Goal: Task Accomplishment & Management: Use online tool/utility

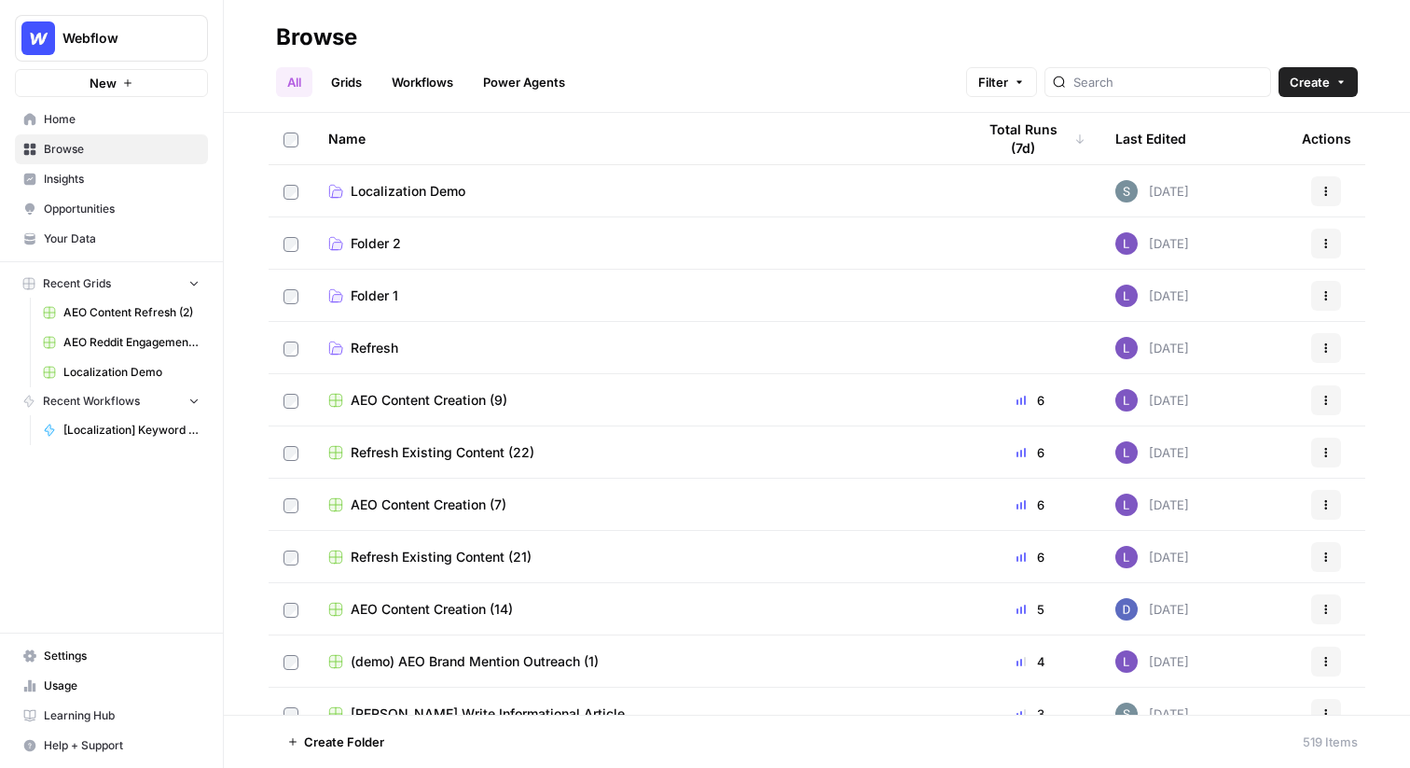
click at [90, 33] on span "Webflow" at bounding box center [118, 38] width 113 height 19
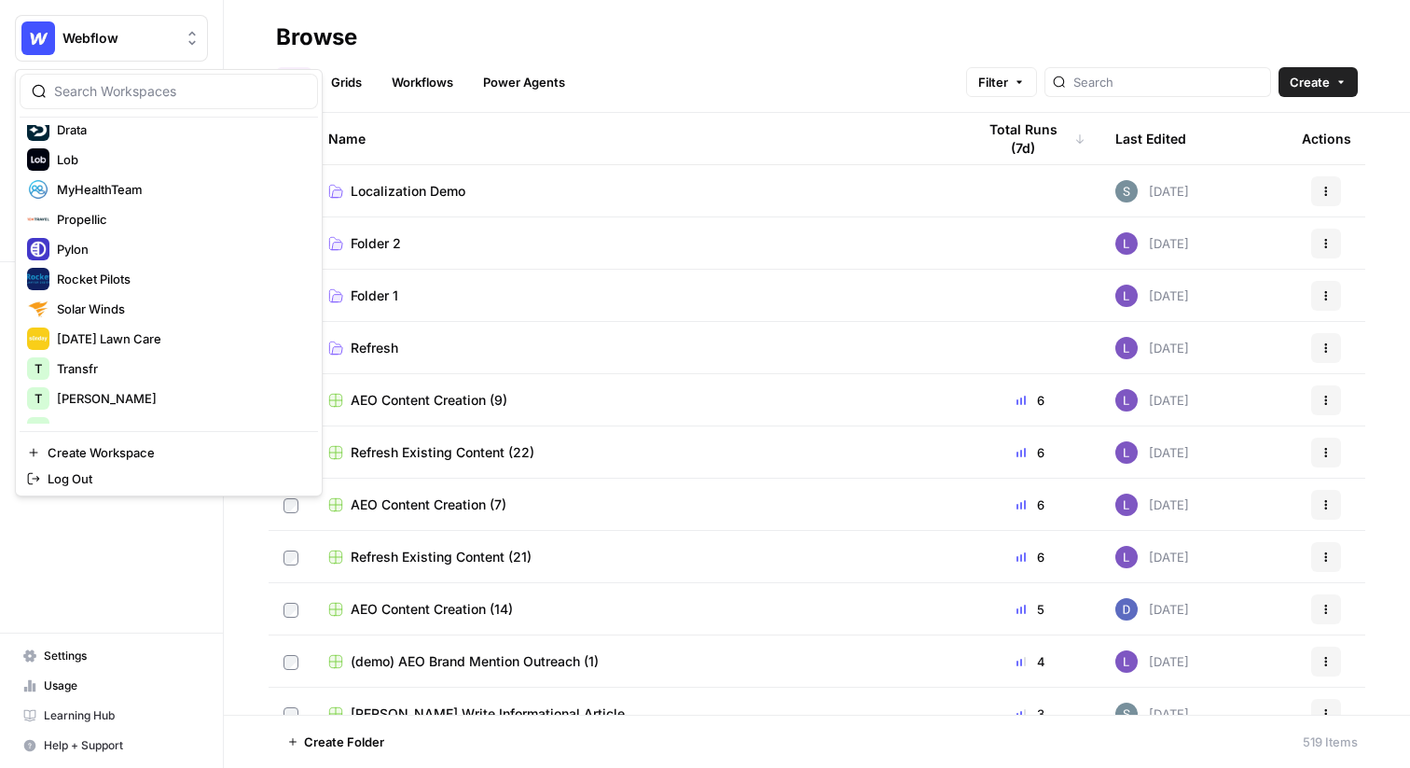
scroll to position [398, 0]
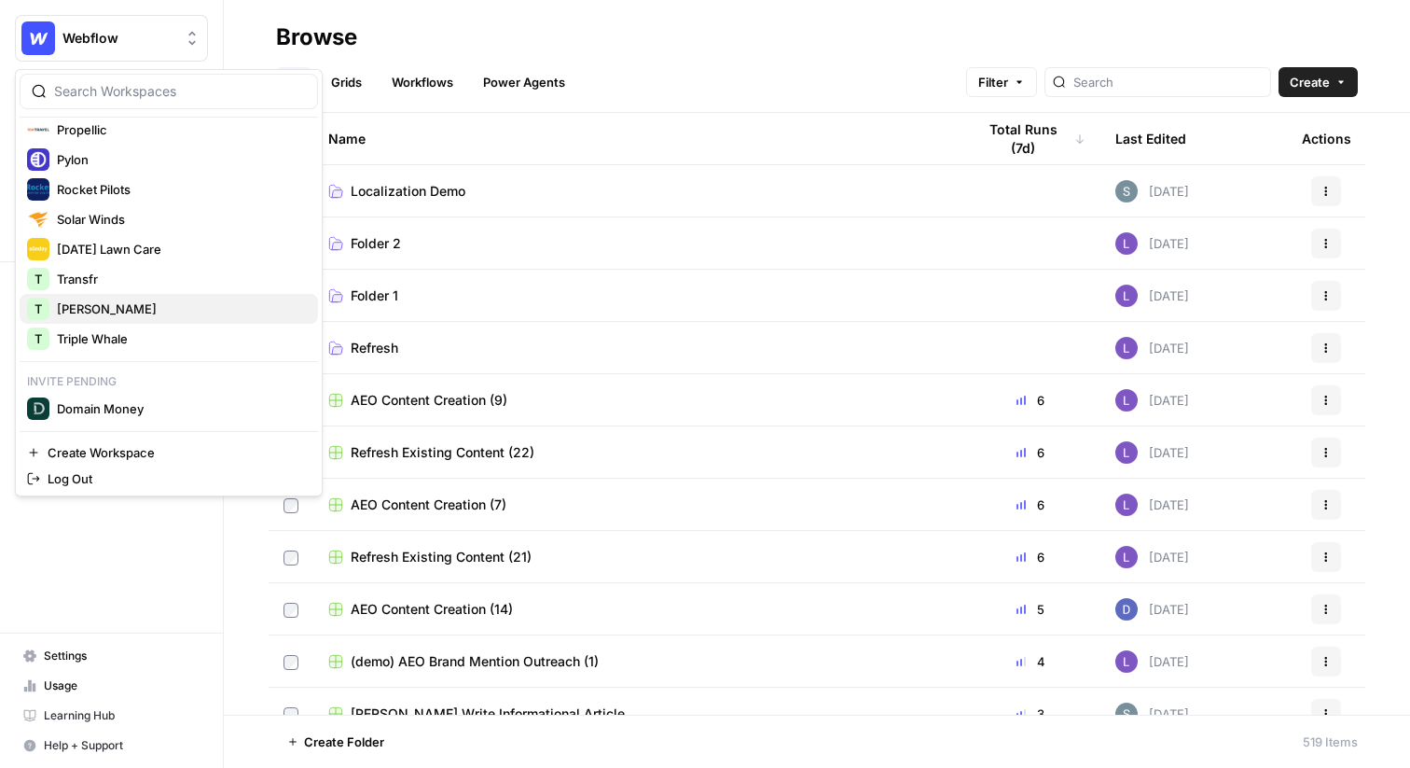
click at [101, 312] on span "[PERSON_NAME]" at bounding box center [180, 308] width 246 height 19
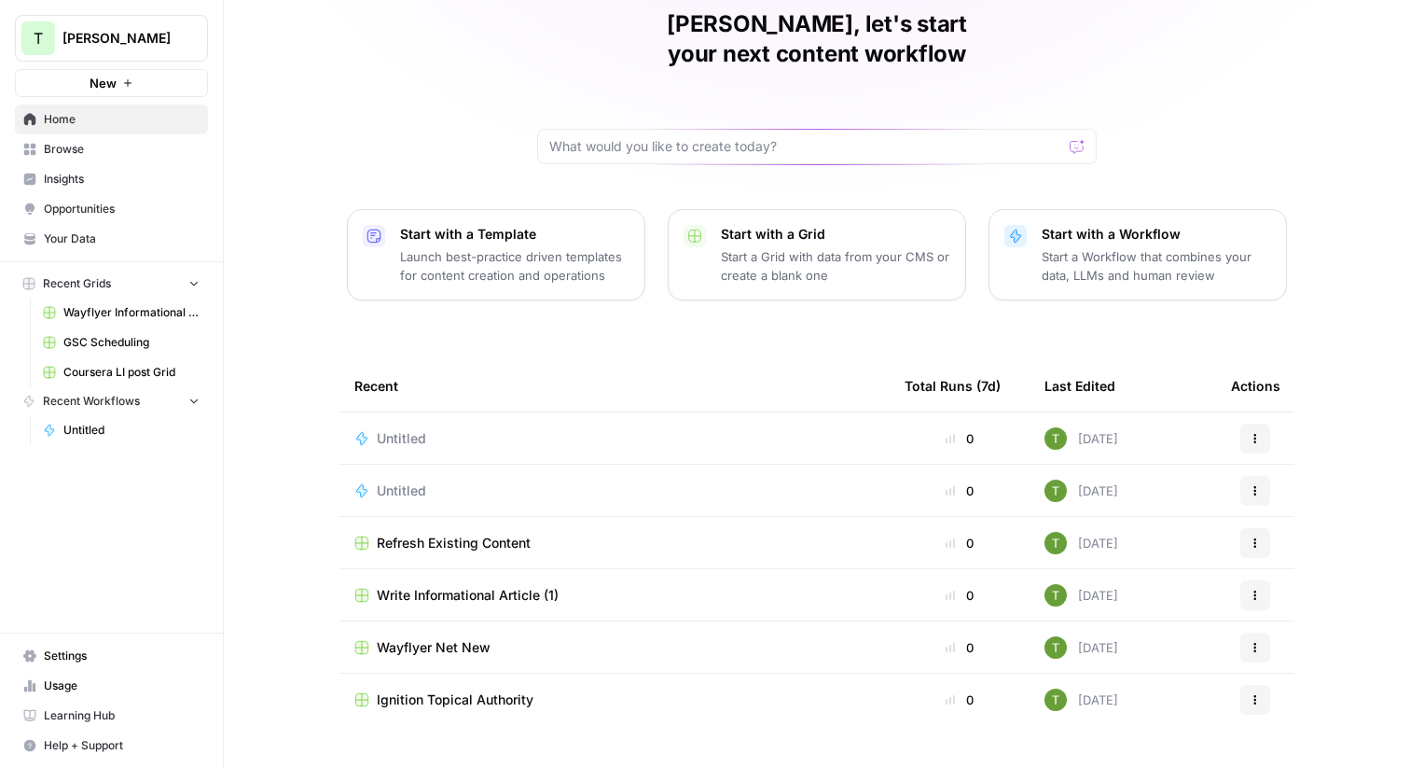
scroll to position [82, 0]
click at [452, 574] on td "Write Informational Article (1)" at bounding box center [615, 592] width 550 height 51
click at [437, 584] on span "Write Informational Article (1)" at bounding box center [468, 593] width 182 height 19
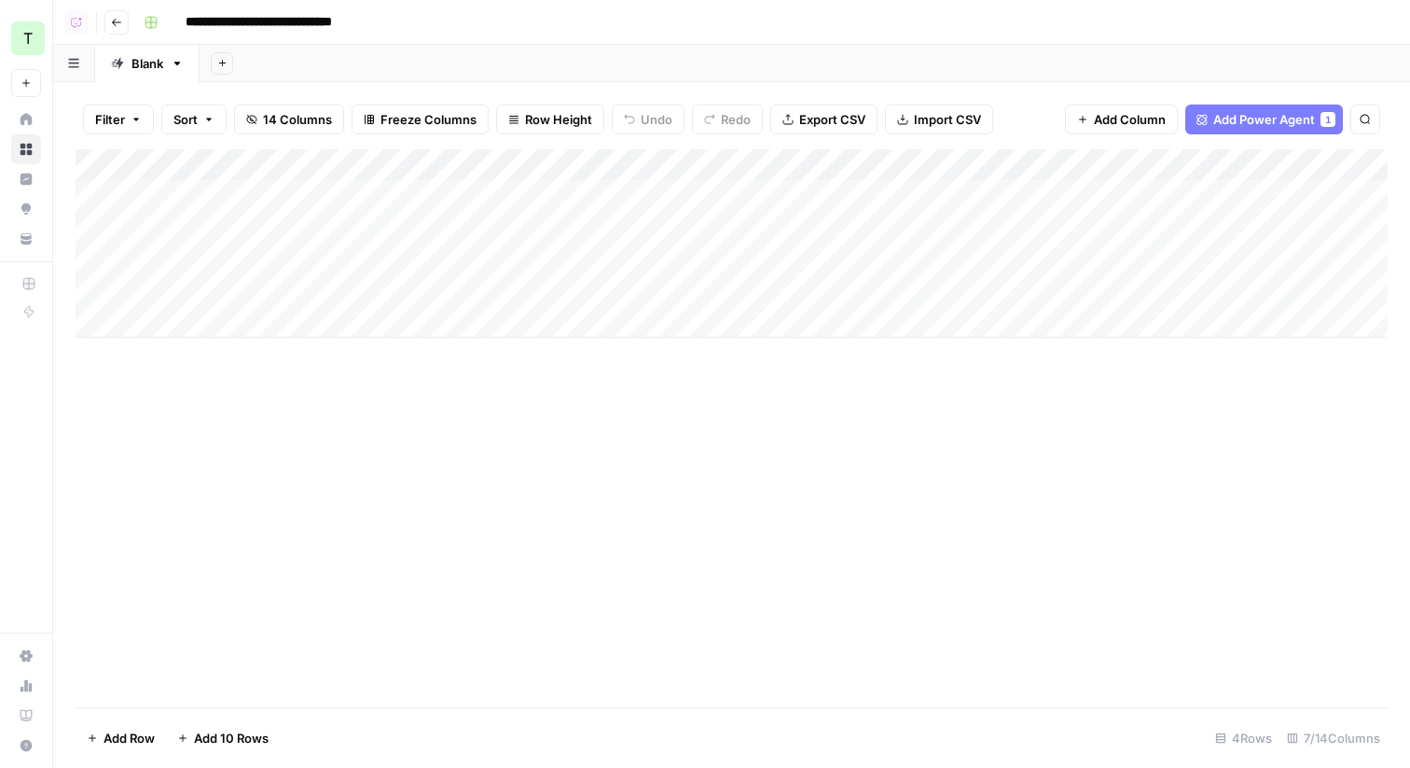
click at [626, 164] on div "Add Column" at bounding box center [732, 243] width 1312 height 188
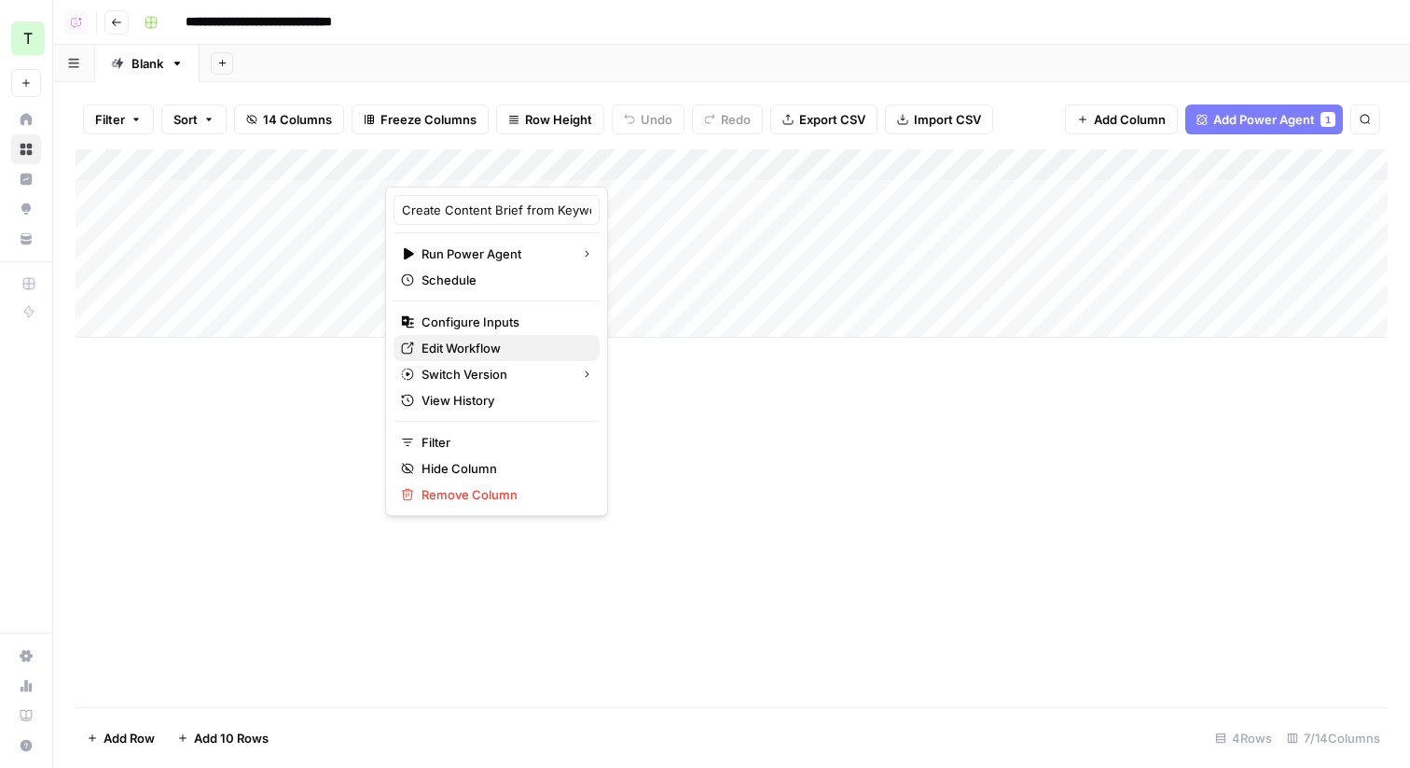
click at [434, 345] on span "Edit Workflow" at bounding box center [503, 348] width 163 height 19
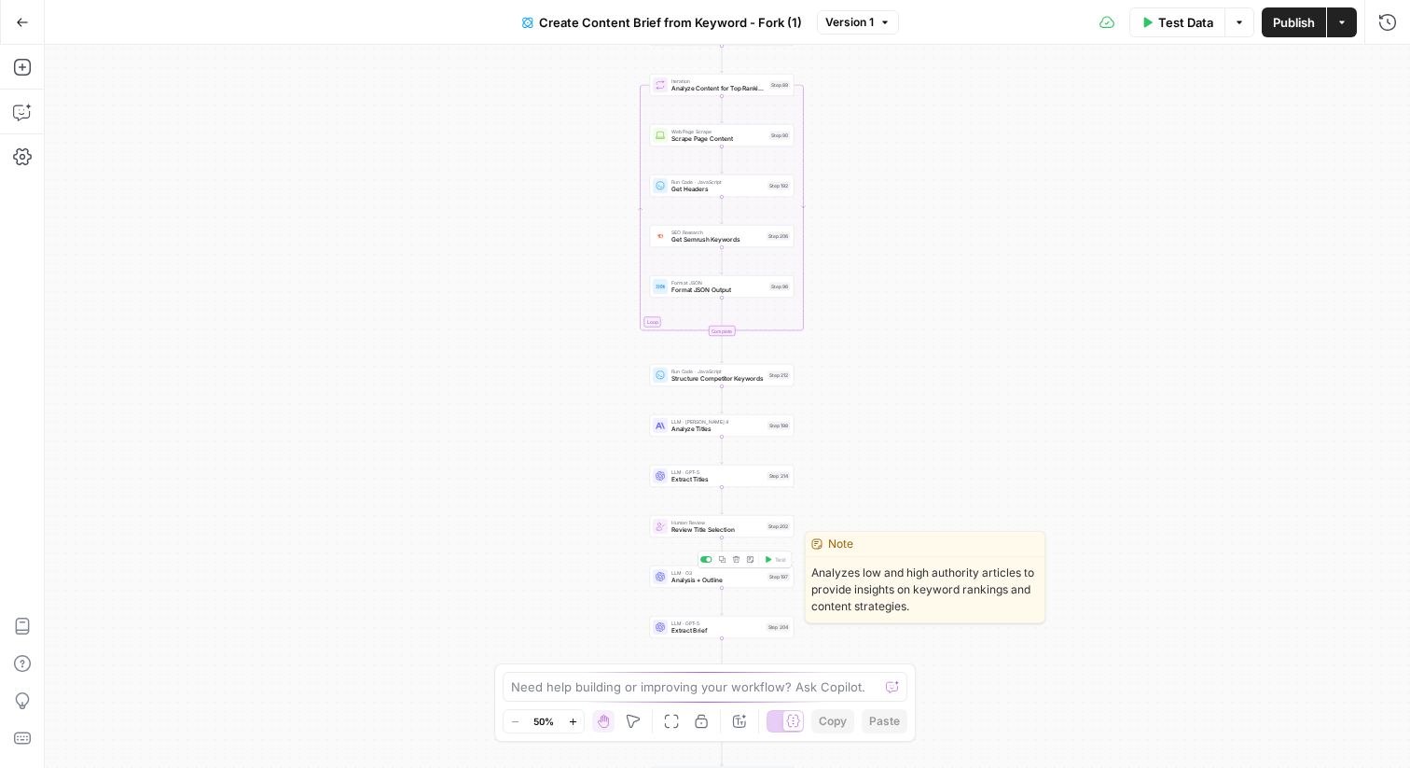
click at [689, 580] on span "Analysis + Outline" at bounding box center [718, 580] width 92 height 9
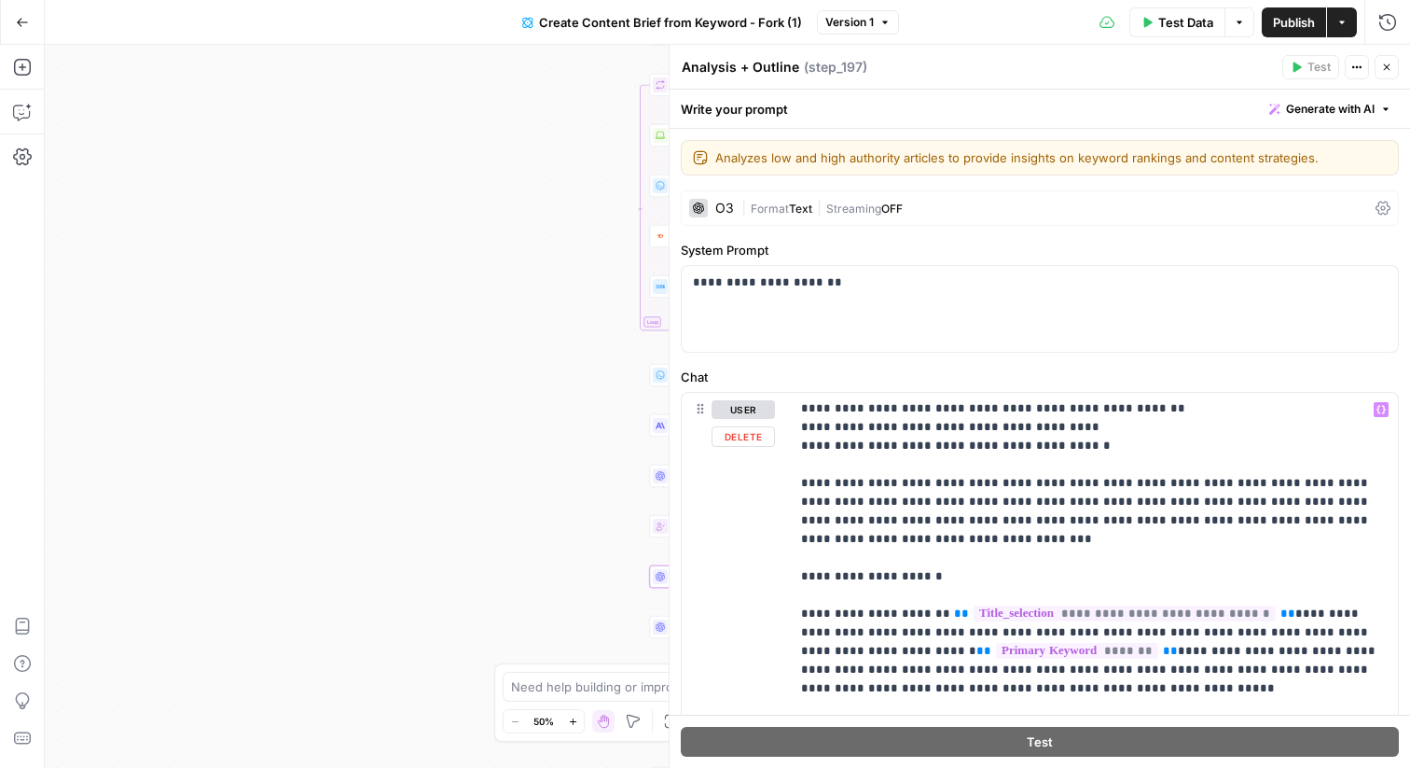
scroll to position [3072, 0]
